Goal: Task Accomplishment & Management: Use online tool/utility

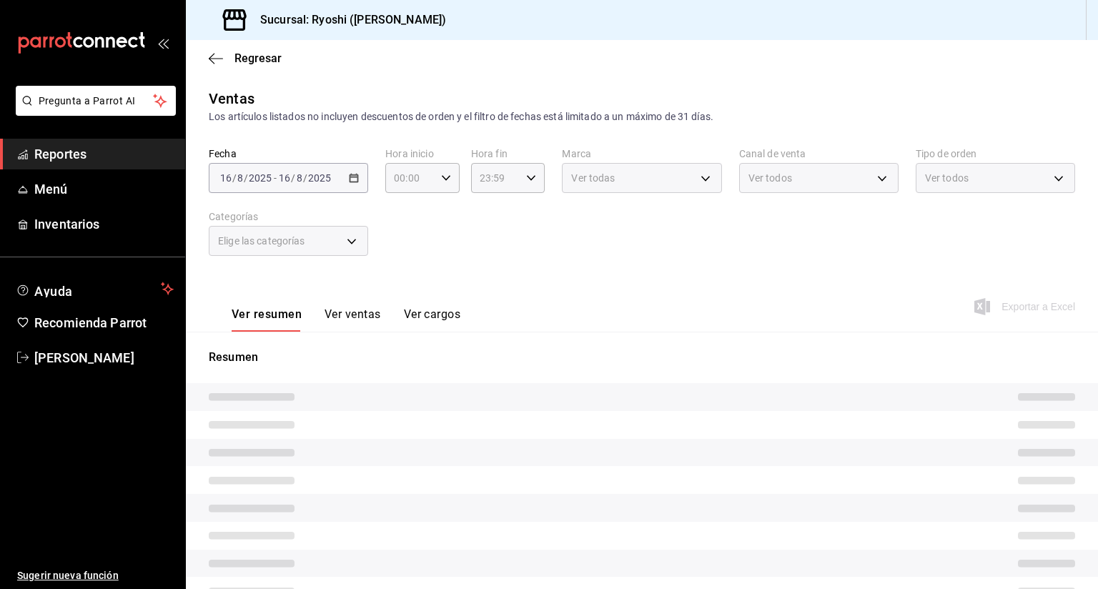
type input "05:00"
type input "ad186e92-f0af-46bc-bbfd-7ffa80562c6f,3971b1f1-eb4c-4b65-a33f-e0602f1a7270,e647e…"
type input "d1ab8890-ddc3-4d94-b14c-d24ccf3ac2d8,70935bef-f50e-476e-afc6-1ed0b0096d1e"
type input "PARROT,UBER_EATS,RAPPI,DIDI_FOOD,ONLINE"
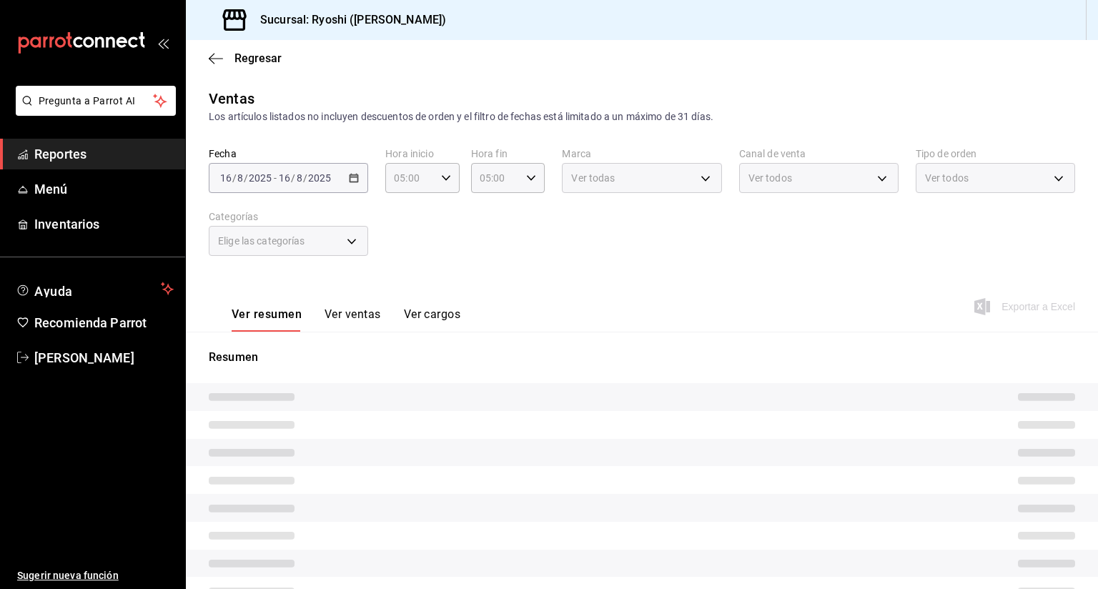
type input "ca4200b4-5e9d-4322-8651-be0491a2d9e7,c45ad00e-cc5b-4214-b3ac-e7019355dedd,EXTER…"
type input "05:00"
type input "ad186e92-f0af-46bc-bbfd-7ffa80562c6f,3971b1f1-eb4c-4b65-a33f-e0602f1a7270,e647e…"
type input "d1ab8890-ddc3-4d94-b14c-d24ccf3ac2d8,70935bef-f50e-476e-afc6-1ed0b0096d1e"
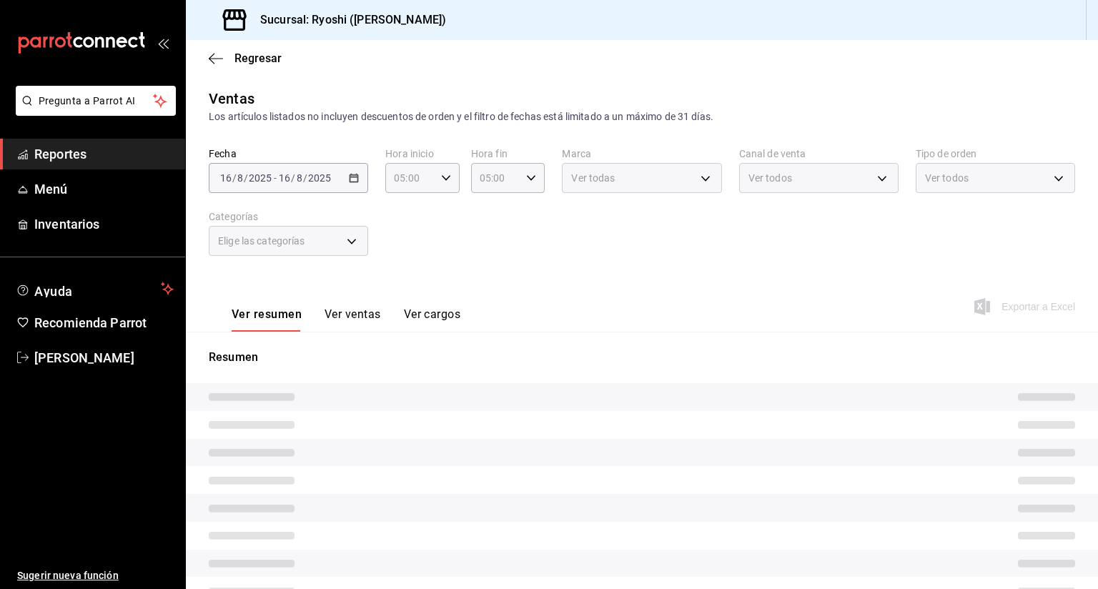
type input "PARROT,UBER_EATS,RAPPI,DIDI_FOOD,ONLINE"
type input "ca4200b4-5e9d-4322-8651-be0491a2d9e7,c45ad00e-cc5b-4214-b3ac-e7019355dedd,EXTER…"
